Goal: Navigation & Orientation: Find specific page/section

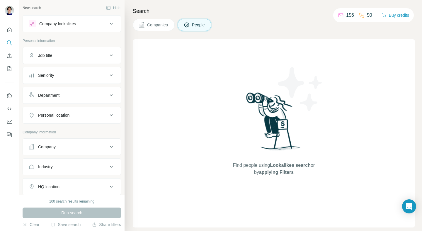
click at [340, 16] on icon at bounding box center [341, 15] width 6 height 6
click at [9, 41] on icon "Search" at bounding box center [9, 43] width 6 height 6
click at [11, 31] on icon "Quick start" at bounding box center [9, 30] width 6 height 6
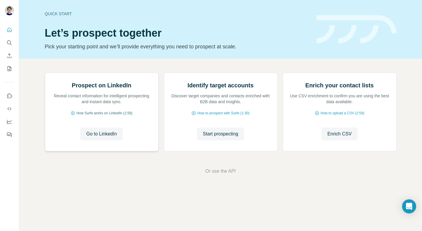
click at [95, 116] on span "How Surfe works on LinkedIn (1:58)" at bounding box center [105, 113] width 56 height 5
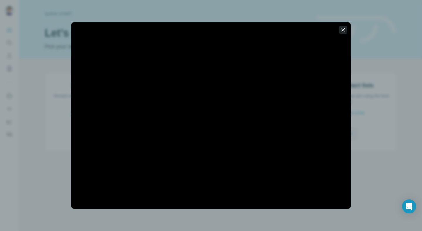
click at [346, 29] on icon "button" at bounding box center [344, 30] width 6 height 6
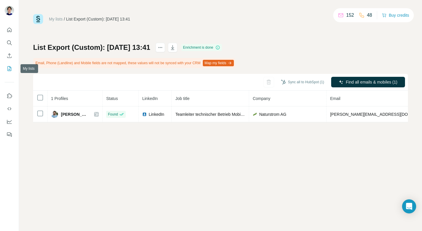
click at [8, 67] on icon "My lists" at bounding box center [9, 69] width 6 height 6
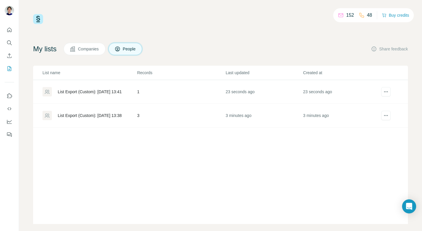
click at [80, 114] on div "List Export (Custom): [DATE] 13:38" at bounding box center [90, 116] width 64 height 6
